Goal: Task Accomplishment & Management: Manage account settings

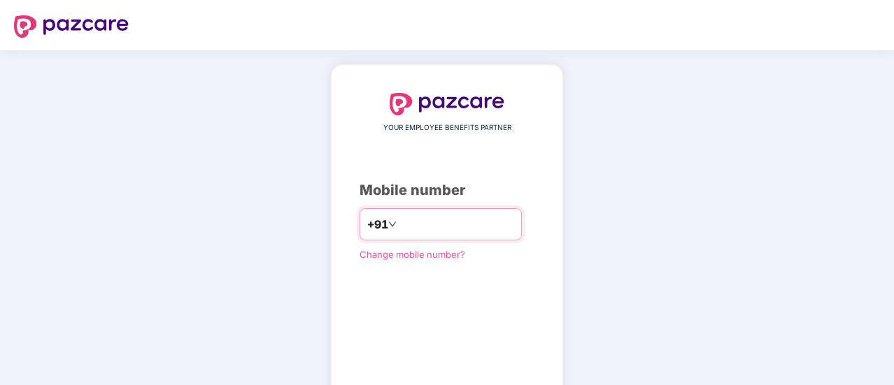
click at [399, 225] on input "********" at bounding box center [456, 224] width 115 height 22
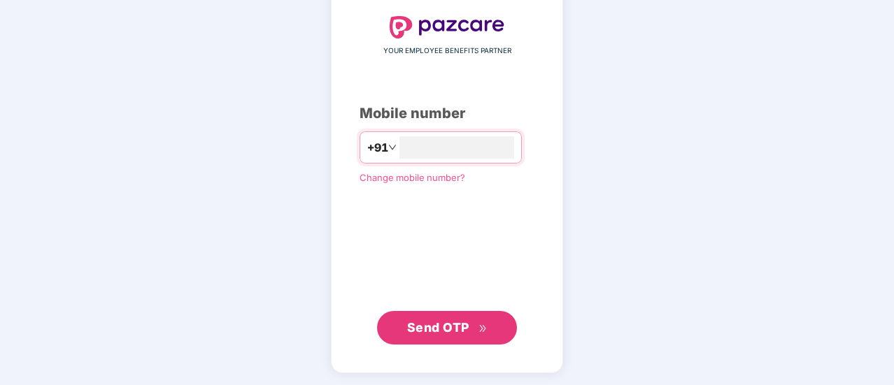
type input "**********"
click at [452, 333] on span "Send OTP" at bounding box center [438, 327] width 62 height 15
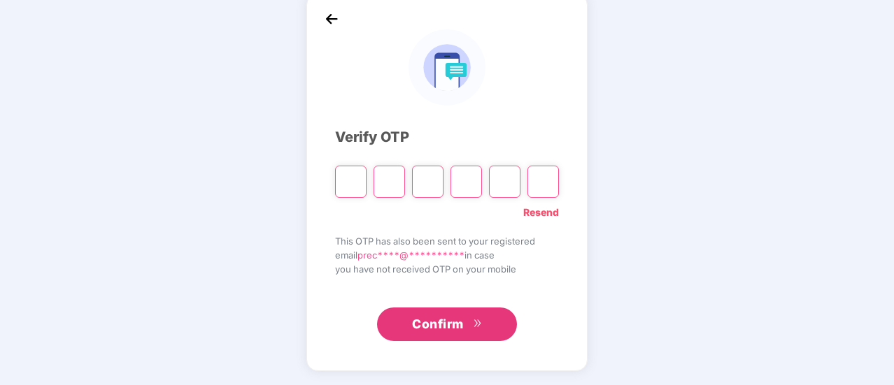
scroll to position [70, 0]
type input "*"
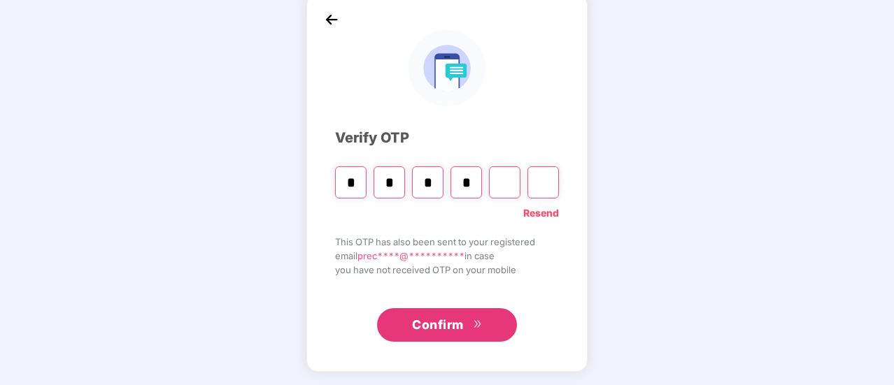
type input "*"
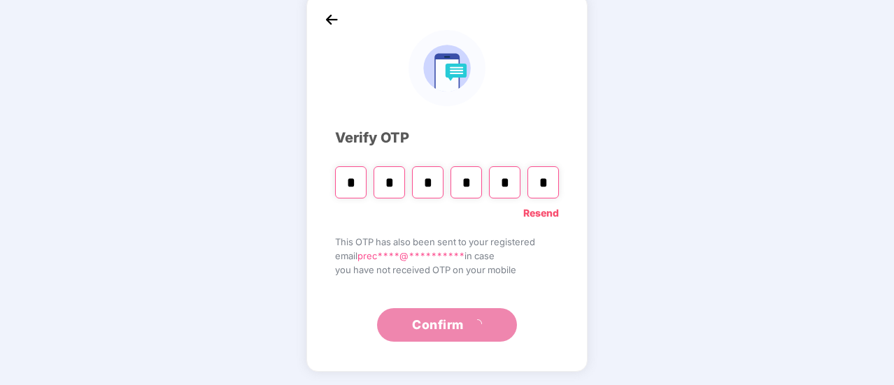
type input "*"
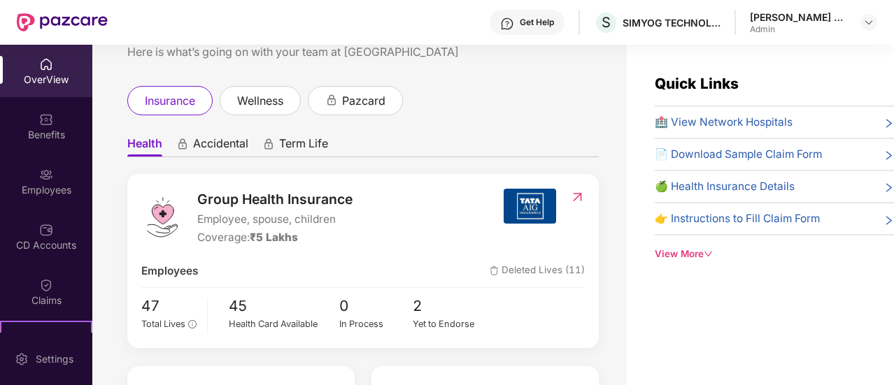
scroll to position [70, 0]
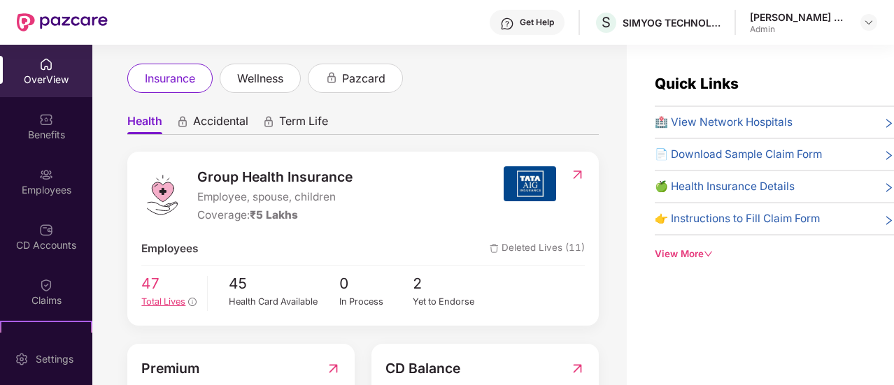
click at [164, 304] on span "Total Lives" at bounding box center [163, 302] width 44 height 10
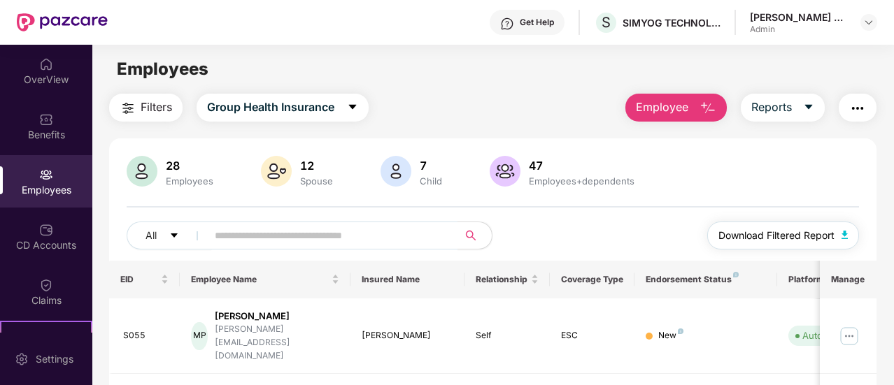
click at [799, 242] on span "Download Filtered Report" at bounding box center [776, 235] width 116 height 15
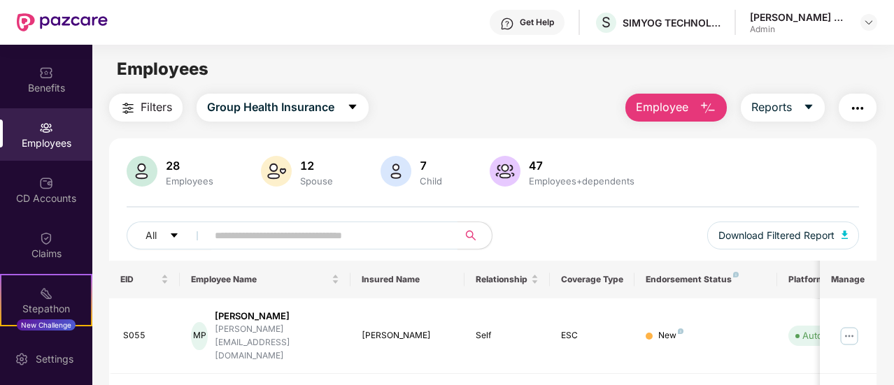
scroll to position [60, 0]
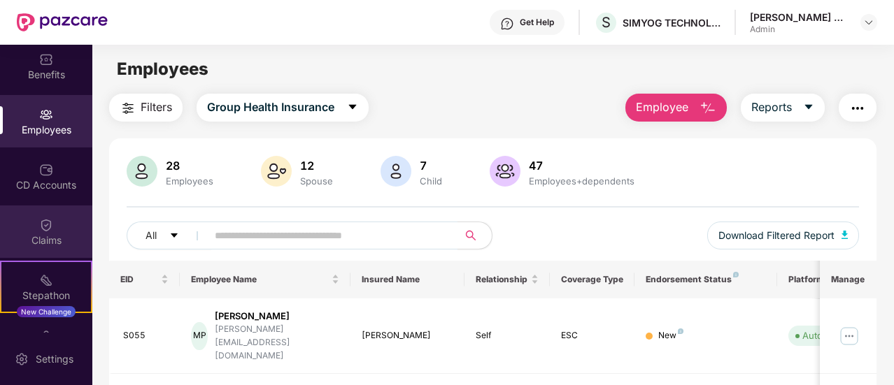
click at [51, 219] on div "Claims" at bounding box center [46, 232] width 92 height 52
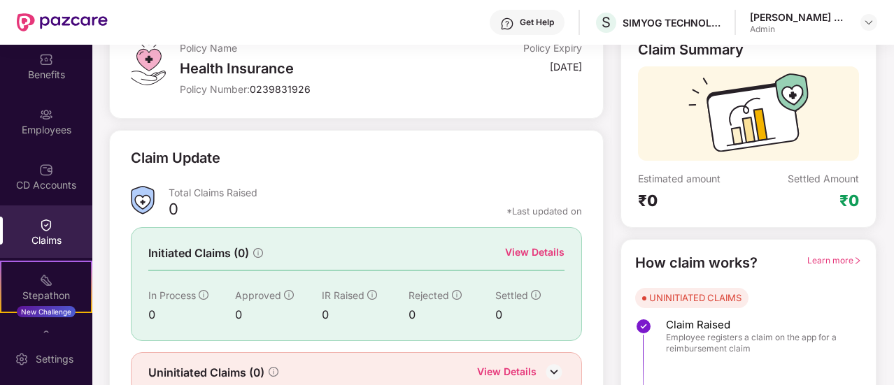
scroll to position [140, 0]
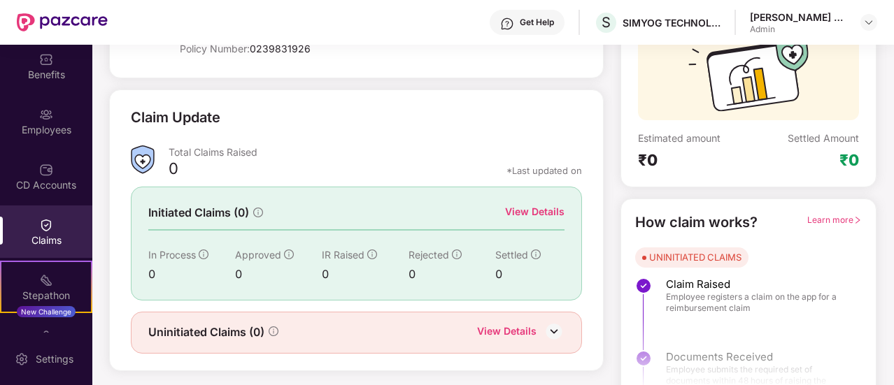
click at [541, 211] on div "View Details" at bounding box center [534, 211] width 59 height 15
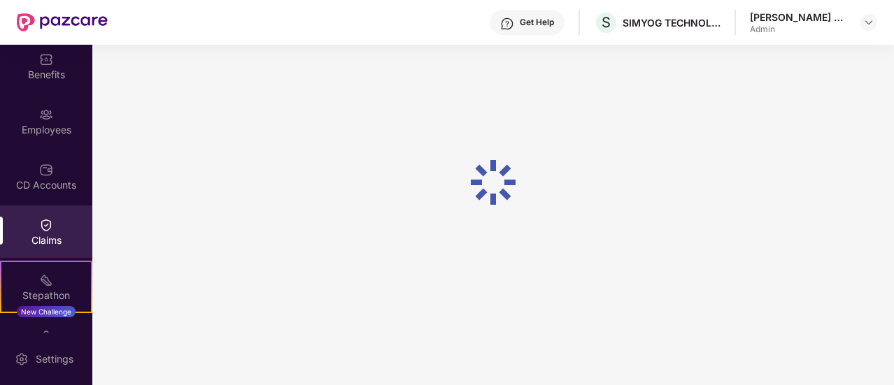
scroll to position [45, 0]
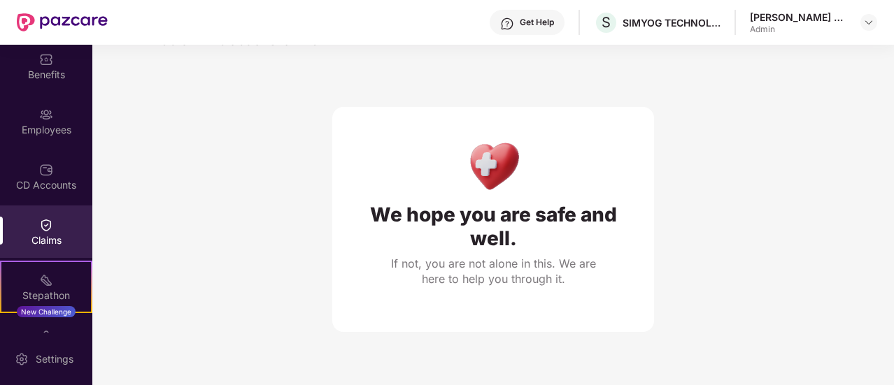
click at [48, 228] on img at bounding box center [46, 225] width 14 height 14
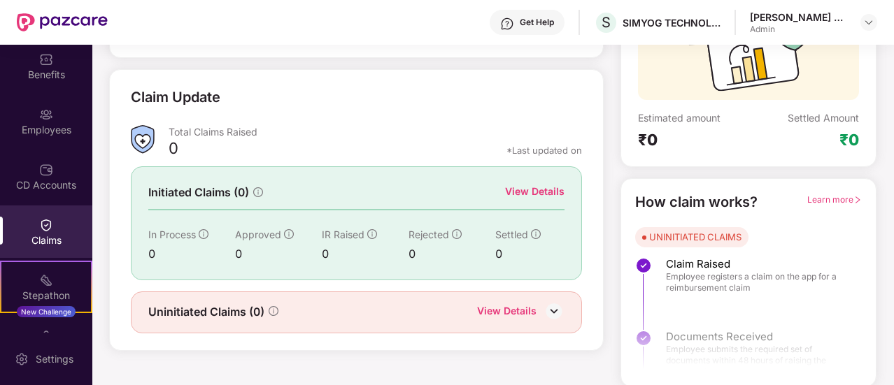
scroll to position [161, 0]
click at [558, 308] on img at bounding box center [554, 310] width 21 height 21
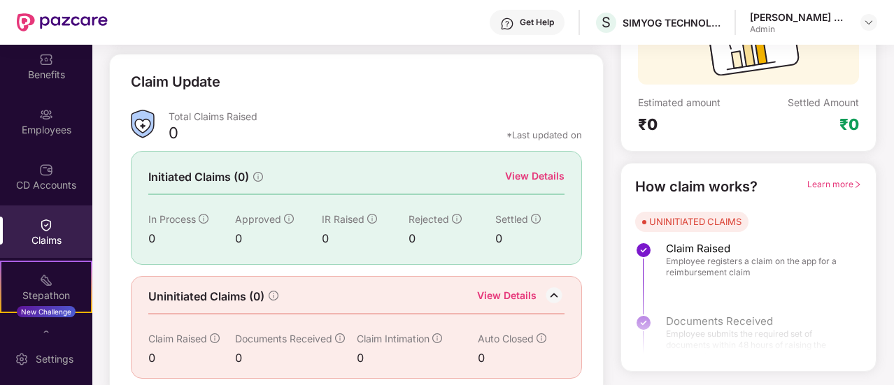
scroll to position [183, 0]
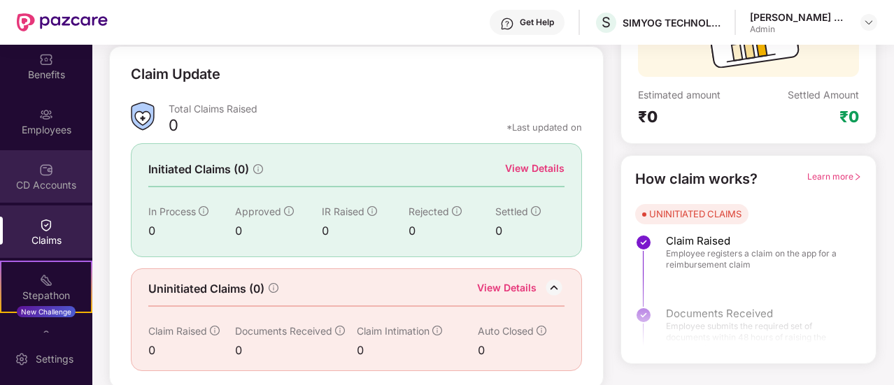
click at [47, 185] on div "CD Accounts" at bounding box center [46, 185] width 92 height 14
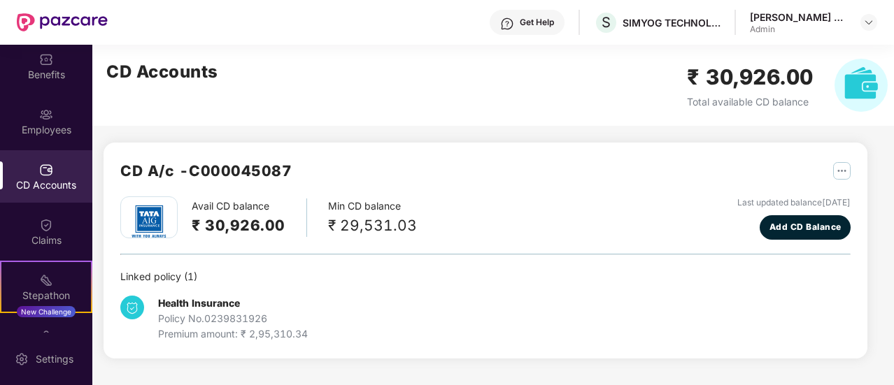
scroll to position [0, 0]
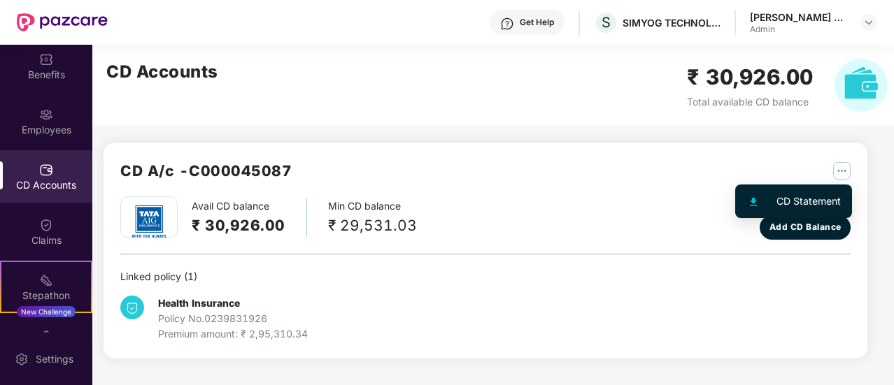
click at [839, 171] on img "button" at bounding box center [841, 170] width 17 height 17
click at [808, 203] on div "CD Statement" at bounding box center [808, 201] width 64 height 15
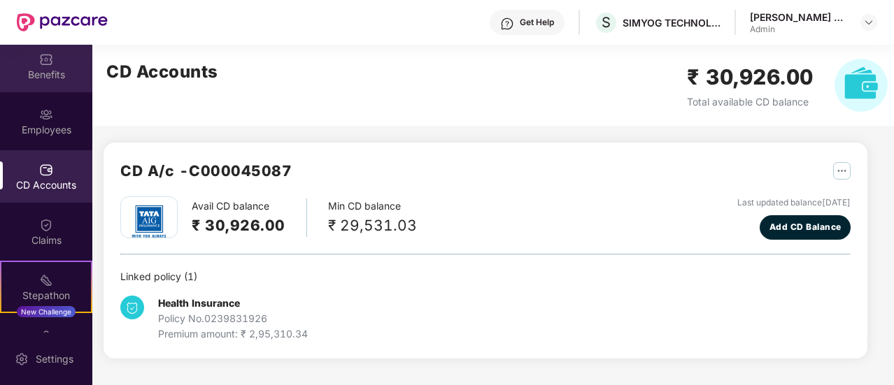
click at [36, 69] on div "Benefits" at bounding box center [46, 75] width 92 height 14
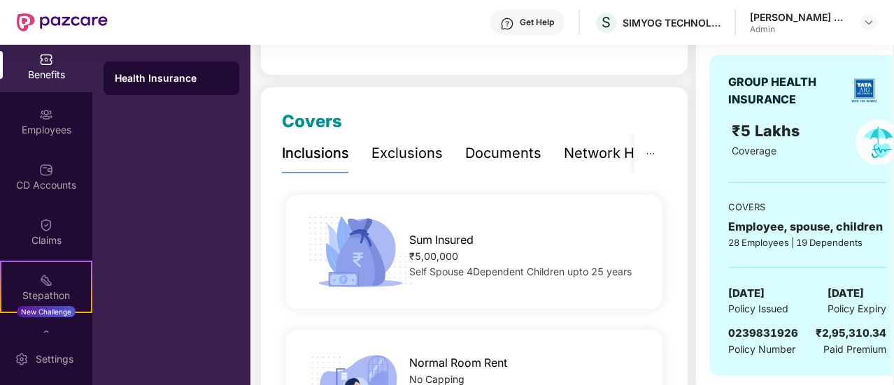
scroll to position [210, 0]
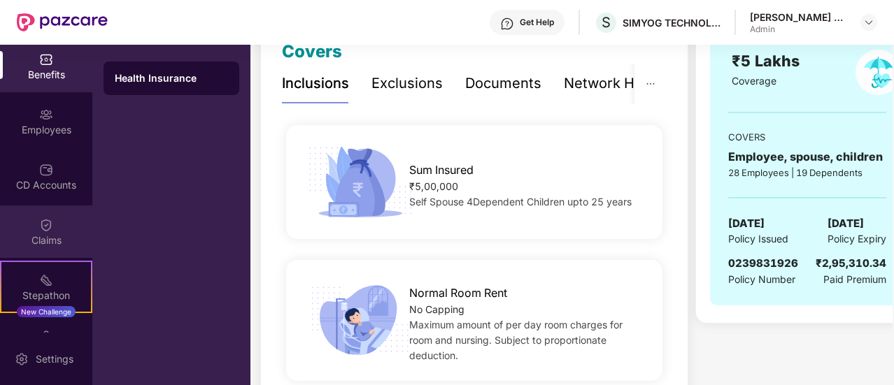
click at [39, 225] on img at bounding box center [46, 225] width 14 height 14
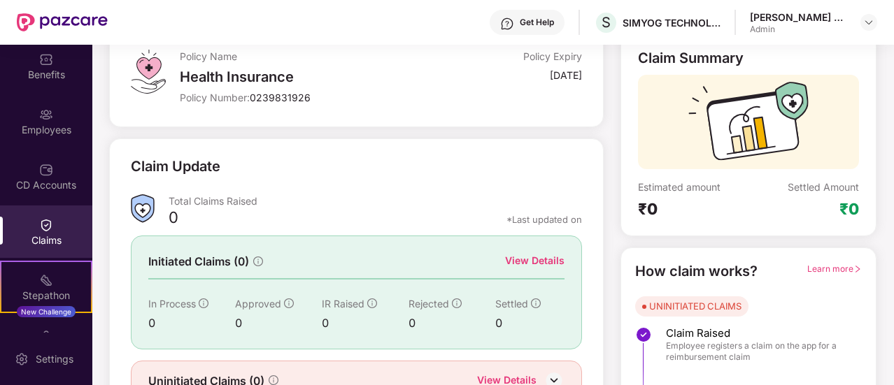
scroll to position [161, 0]
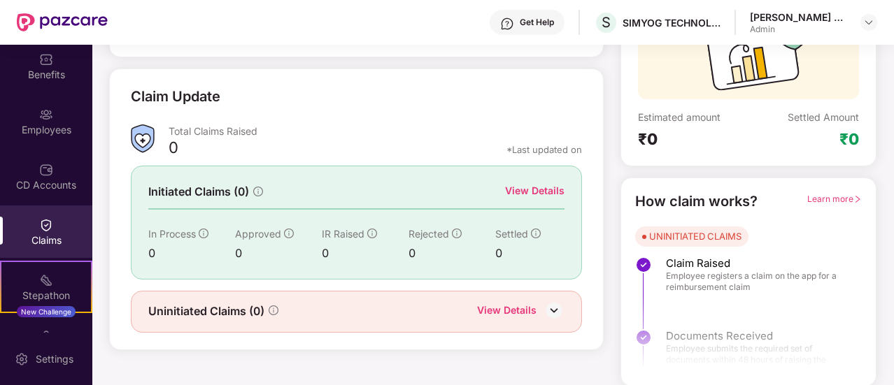
click at [555, 306] on img at bounding box center [554, 310] width 21 height 21
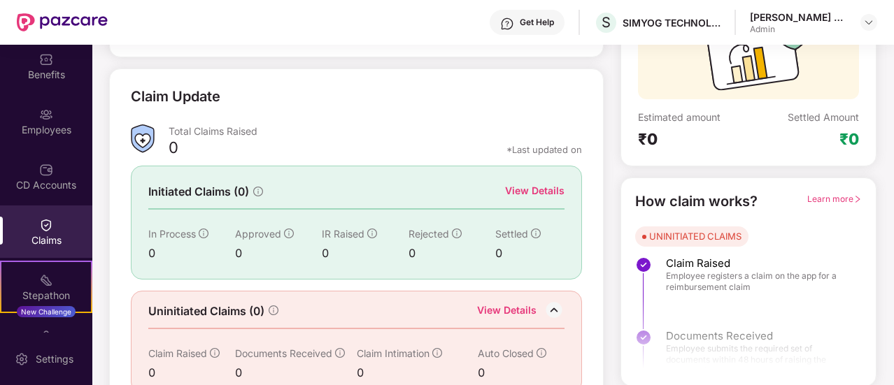
scroll to position [183, 0]
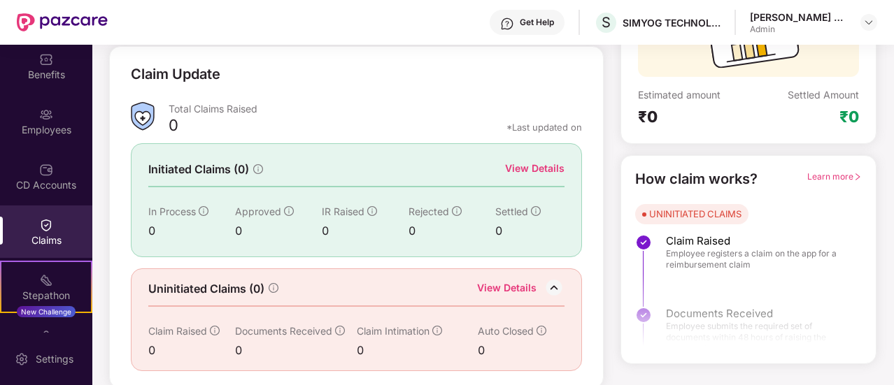
click at [535, 164] on div "View Details" at bounding box center [534, 168] width 59 height 15
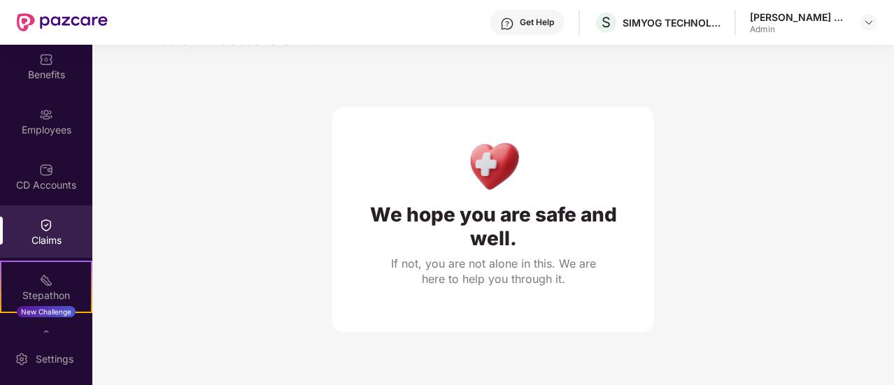
scroll to position [45, 0]
